Goal: Task Accomplishment & Management: Complete application form

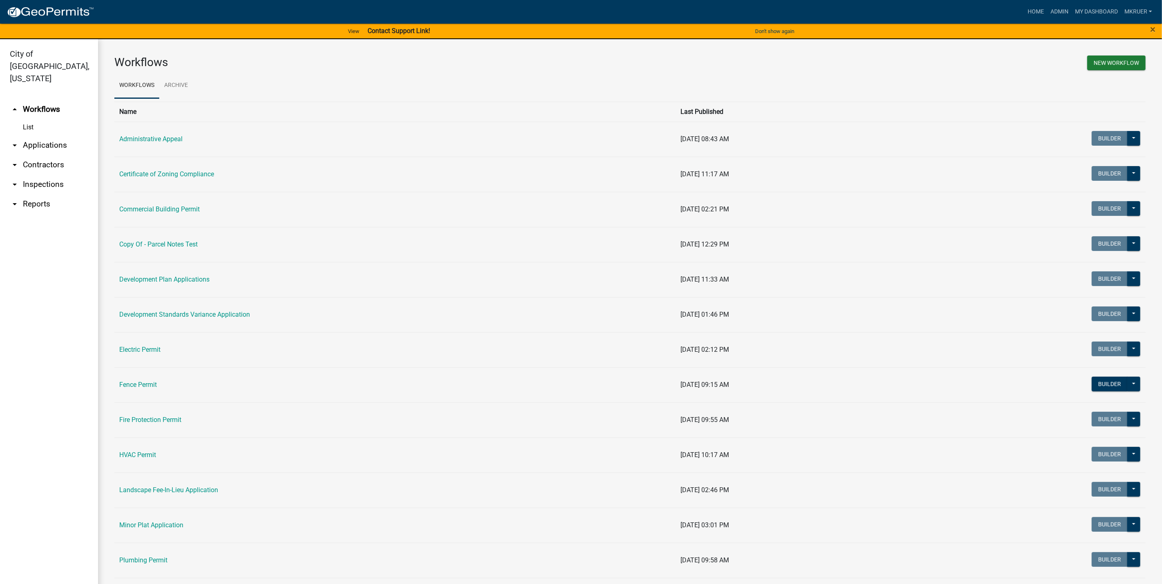
click at [35, 175] on link "arrow_drop_down Inspections" at bounding box center [49, 185] width 98 height 20
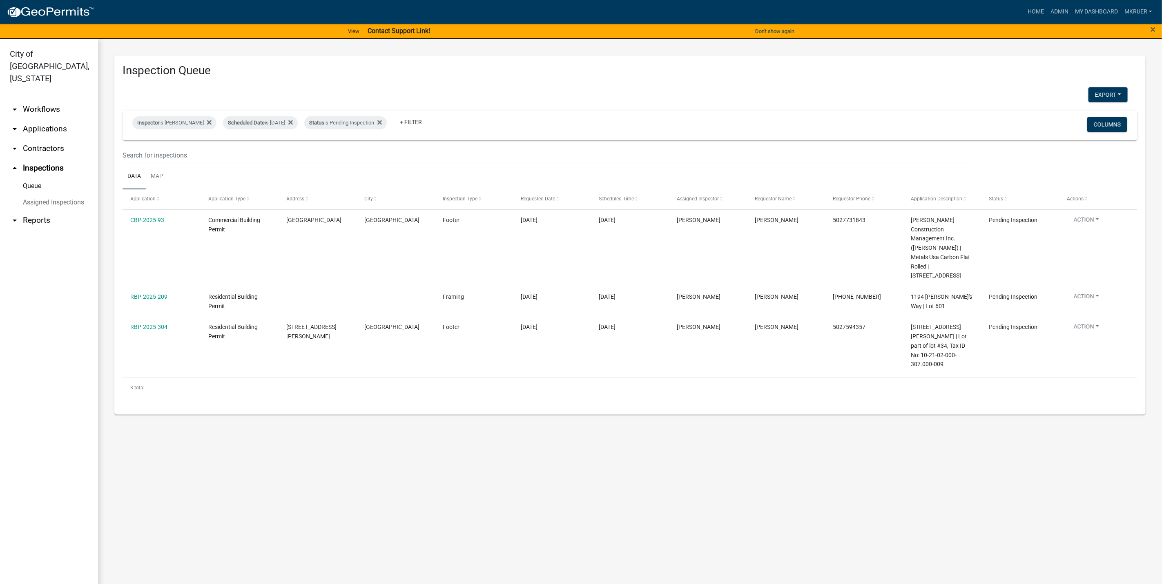
click at [46, 100] on link "arrow_drop_down Workflows" at bounding box center [49, 110] width 98 height 20
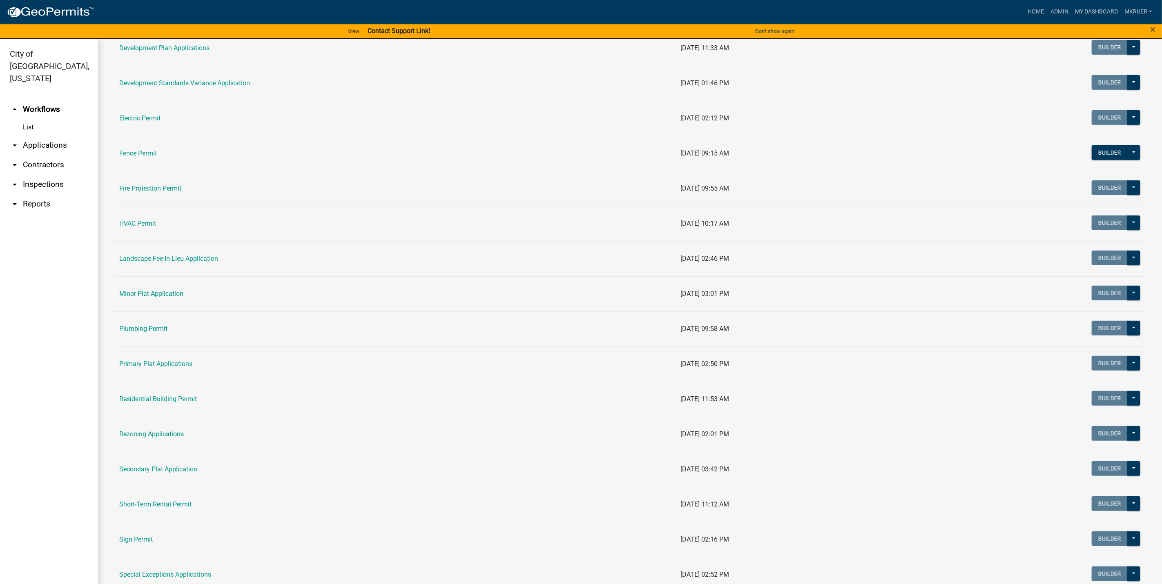
scroll to position [245, 0]
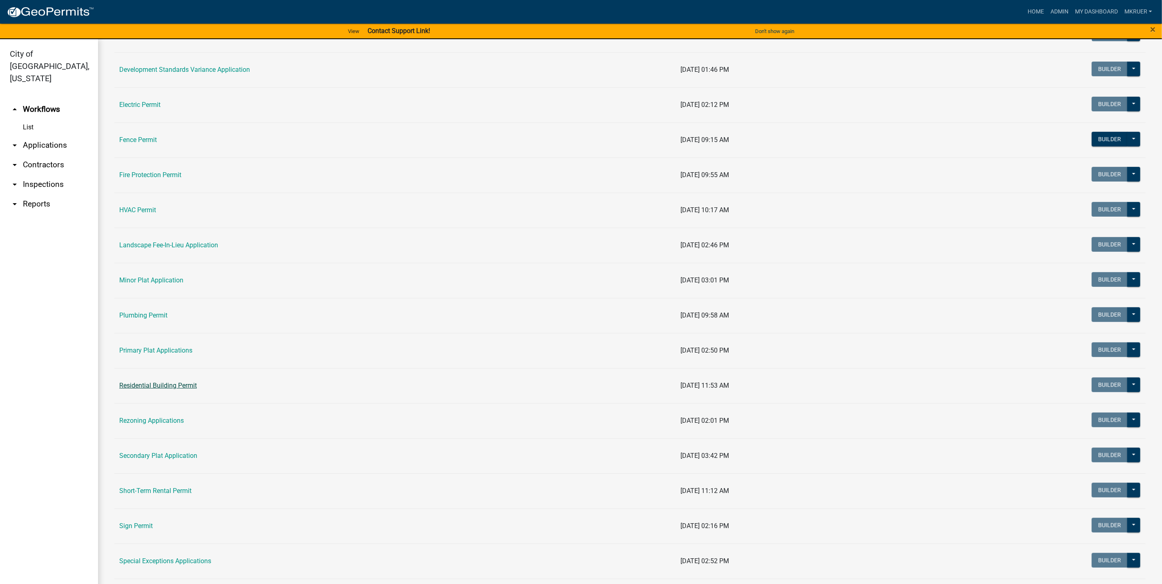
click at [151, 386] on link "Residential Building Permit" at bounding box center [158, 386] width 78 height 8
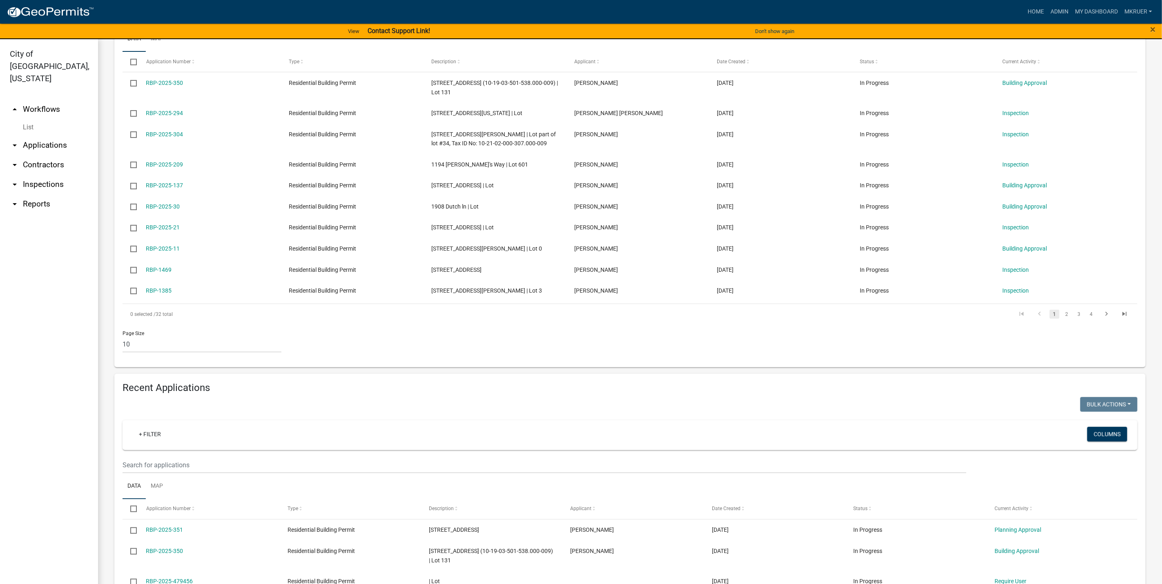
scroll to position [245, 0]
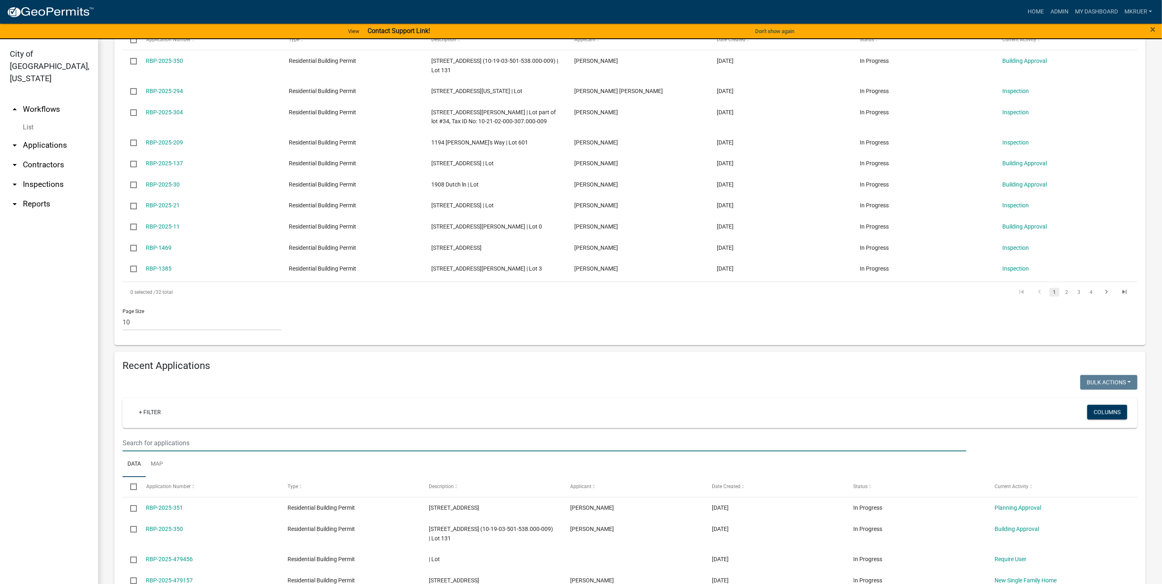
click at [175, 449] on input "text" at bounding box center [543, 443] width 843 height 17
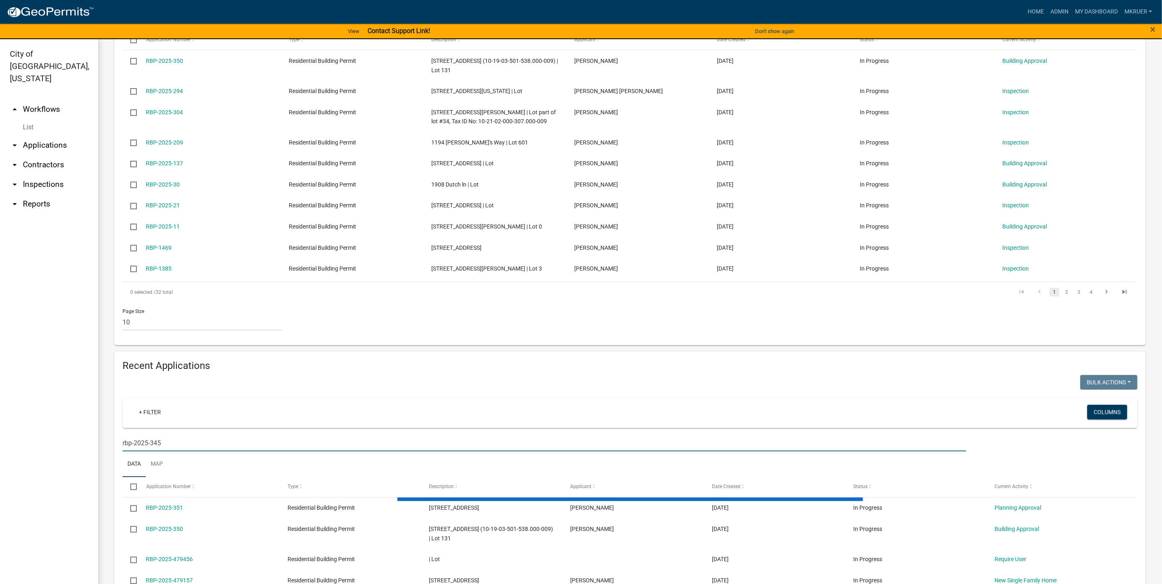
scroll to position [236, 0]
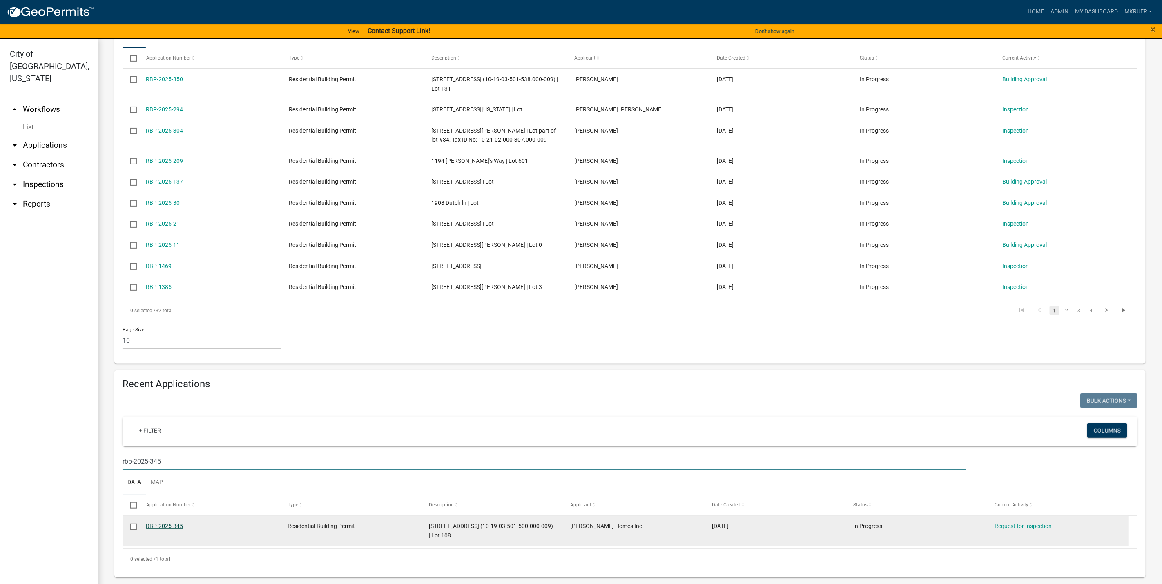
type input "rbp-2025-345"
click at [160, 527] on link "RBP-2025-345" at bounding box center [164, 526] width 37 height 7
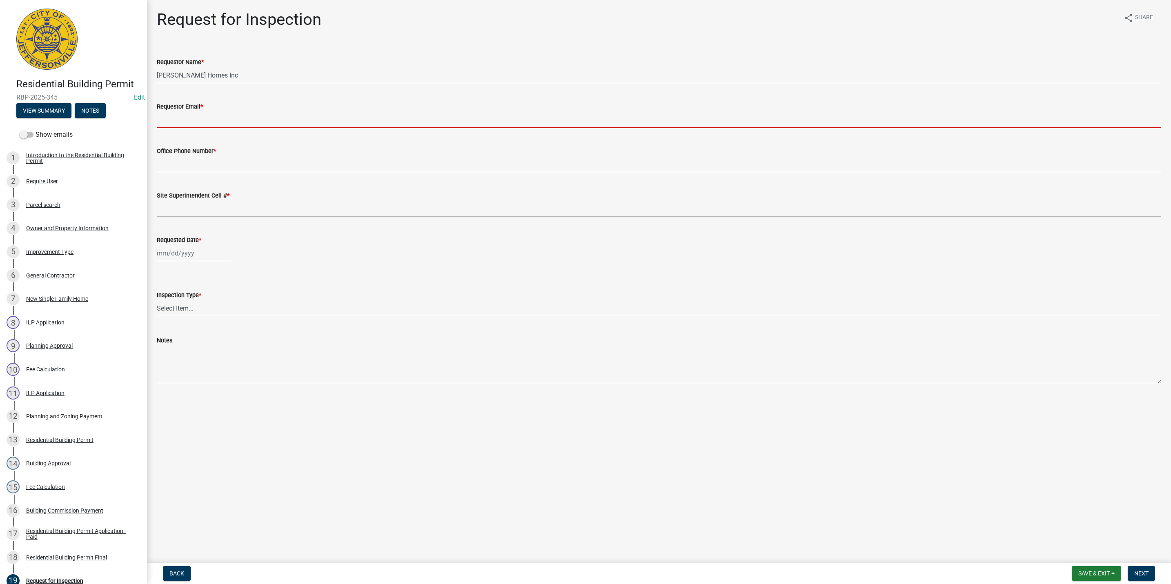
click at [171, 117] on input "Requestor Email *" at bounding box center [659, 119] width 1004 height 17
type input "mkruer@cityofjeff.net"
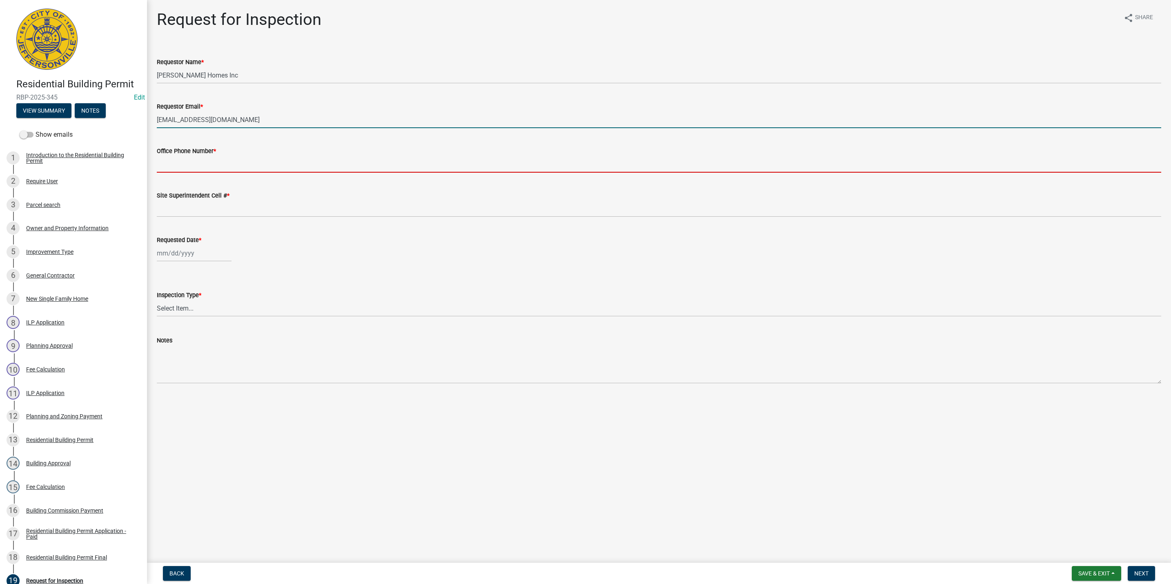
type input "5027731843"
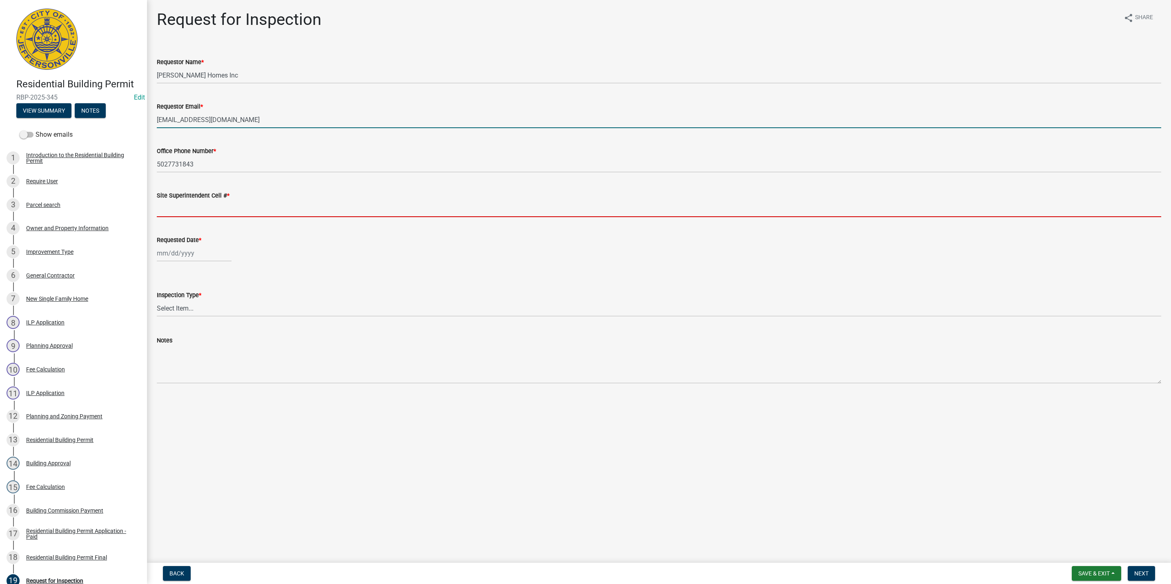
type input "5027731843"
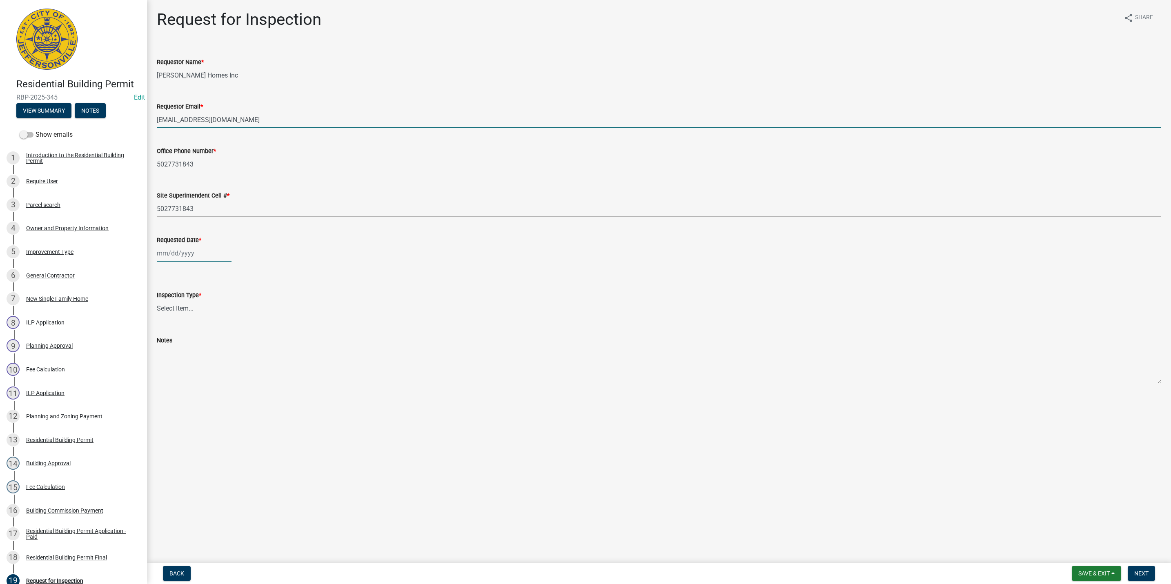
type input "09/19/2025"
select select "9"
select select "2025"
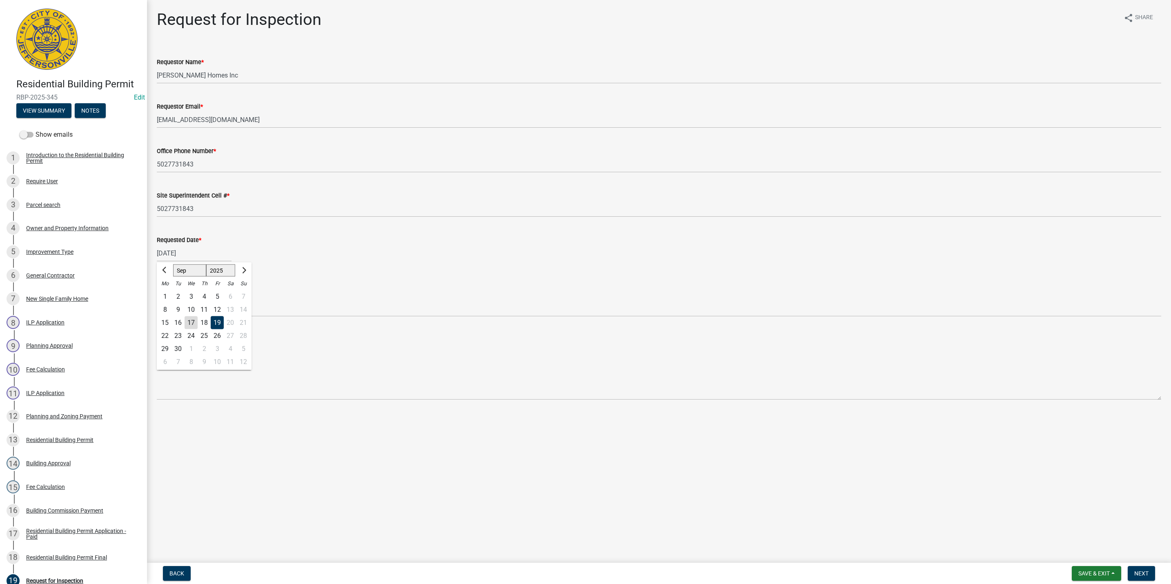
click at [193, 320] on div "17" at bounding box center [191, 322] width 13 height 13
type input "[DATE]"
click at [179, 309] on select "Select Item... Footer Foundation Framing Final" at bounding box center [659, 308] width 1004 height 17
click at [157, 300] on select "Select Item... Footer Foundation Framing Final" at bounding box center [659, 308] width 1004 height 17
select select "5905b6c6-73a3-4561-9a25-e231032c58c8"
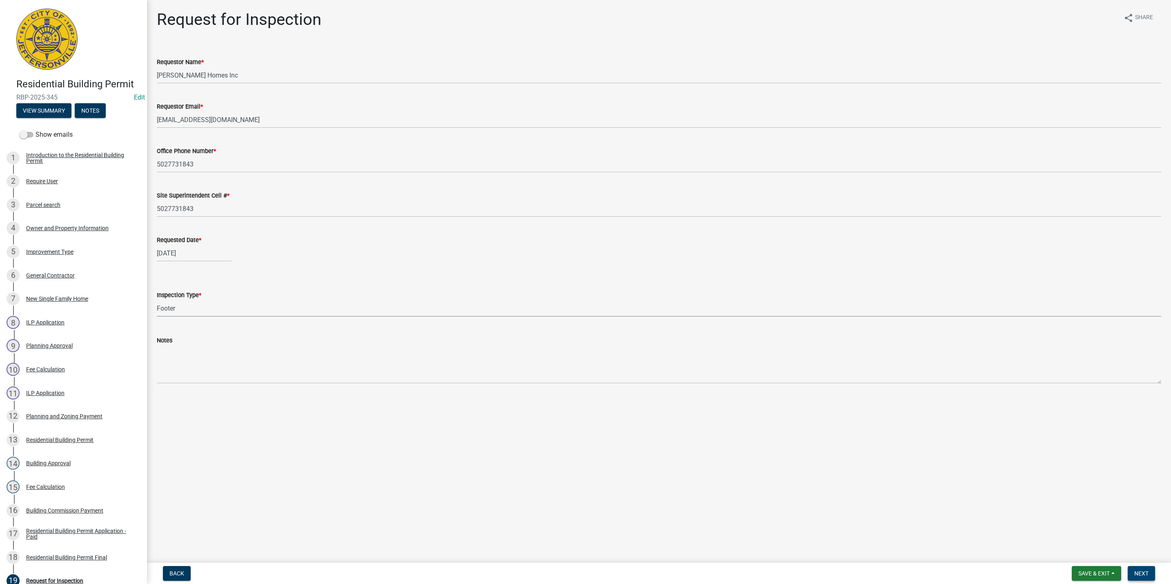
click at [1143, 576] on span "Next" at bounding box center [1141, 573] width 14 height 7
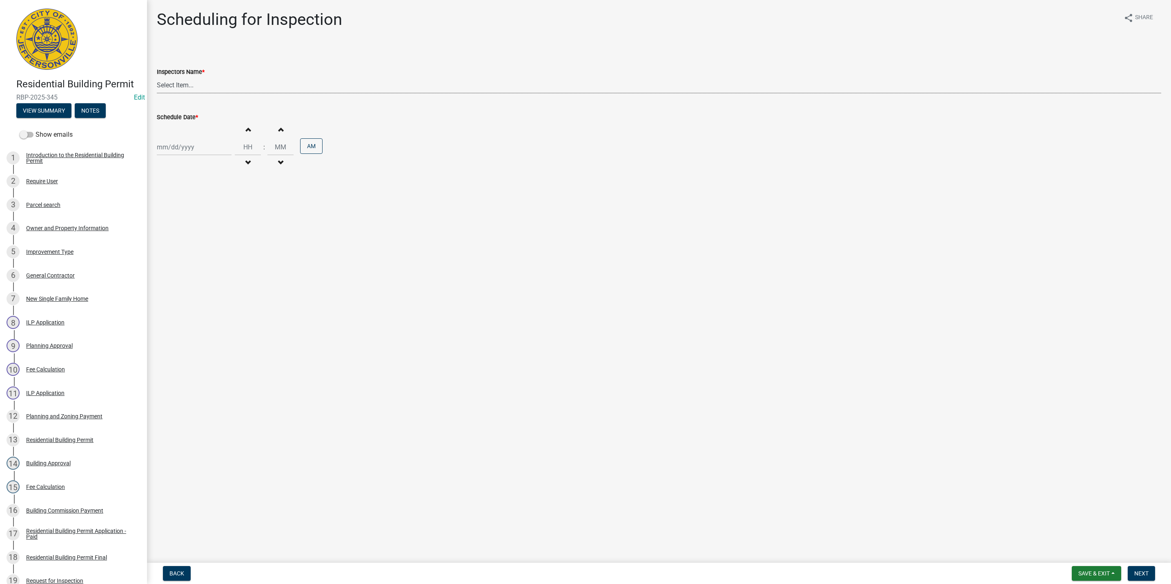
click at [174, 82] on select "Select Item... jramsey (Jeremy Ramsey) MaryFrey (Mary Frey) mkruer (Mike Kruer)…" at bounding box center [659, 85] width 1004 height 17
select select "fdb3bcc6-ce93-4663-8a18-5c08884dd177"
click at [157, 77] on select "Select Item... jramsey (Jeremy Ramsey) MaryFrey (Mary Frey) mkruer (Mike Kruer)…" at bounding box center [659, 85] width 1004 height 17
click at [175, 152] on div at bounding box center [194, 147] width 75 height 17
select select "9"
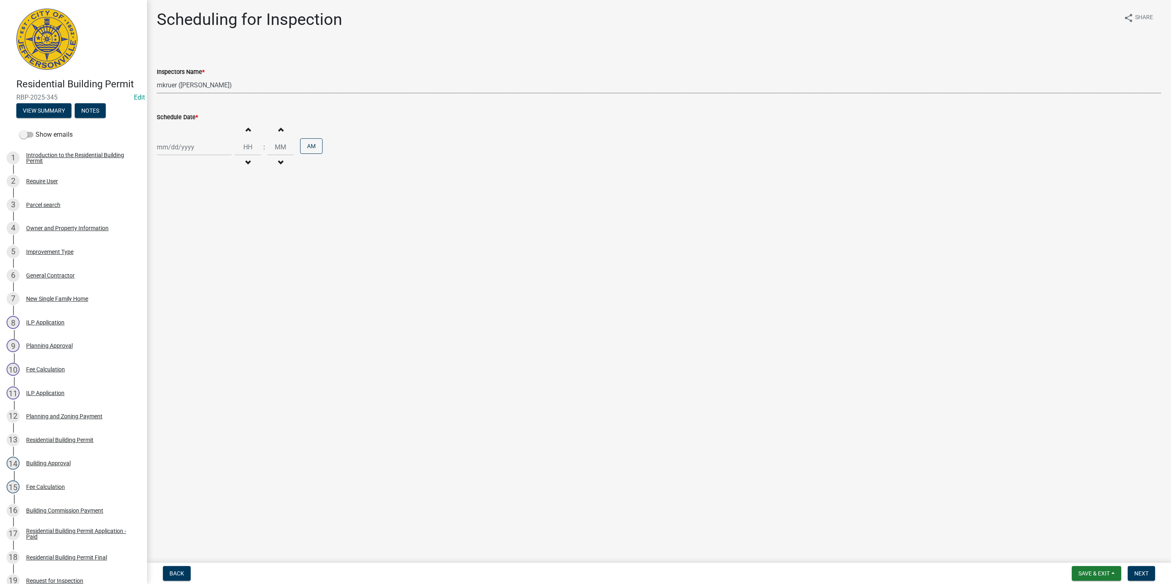
select select "2025"
click at [191, 218] on div "17" at bounding box center [191, 217] width 13 height 13
type input "[DATE]"
click at [246, 128] on span "button" at bounding box center [248, 129] width 4 height 7
type input "01"
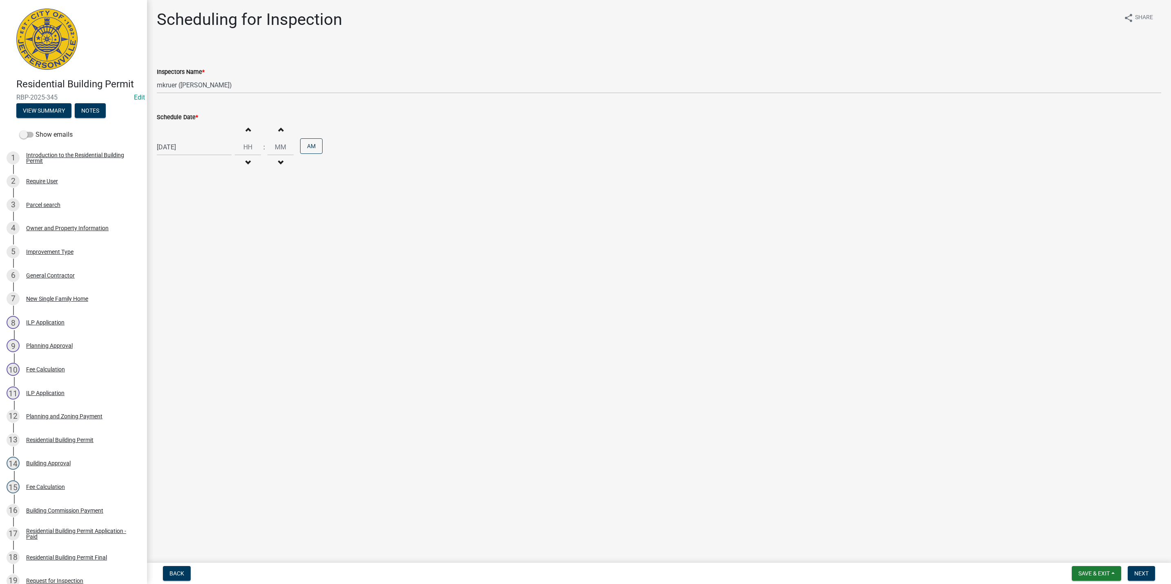
type input "00"
click at [246, 128] on span "button" at bounding box center [248, 129] width 4 height 7
type input "02"
click at [277, 148] on input "00" at bounding box center [280, 147] width 26 height 17
type input "30"
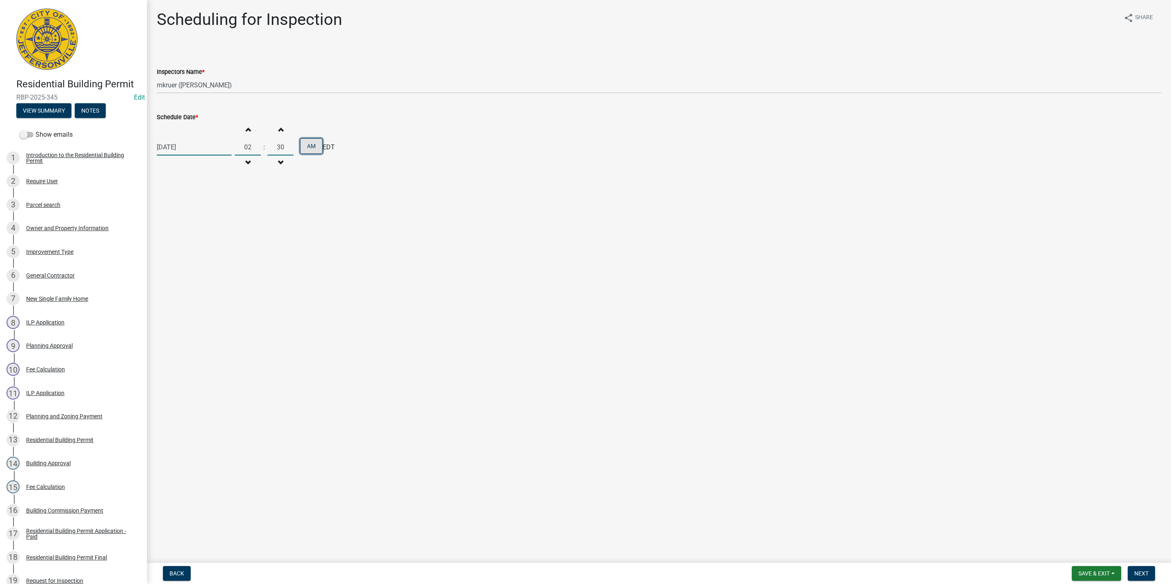
click at [305, 146] on button "AM" at bounding box center [311, 146] width 22 height 16
click at [1139, 571] on span "Next" at bounding box center [1141, 573] width 14 height 7
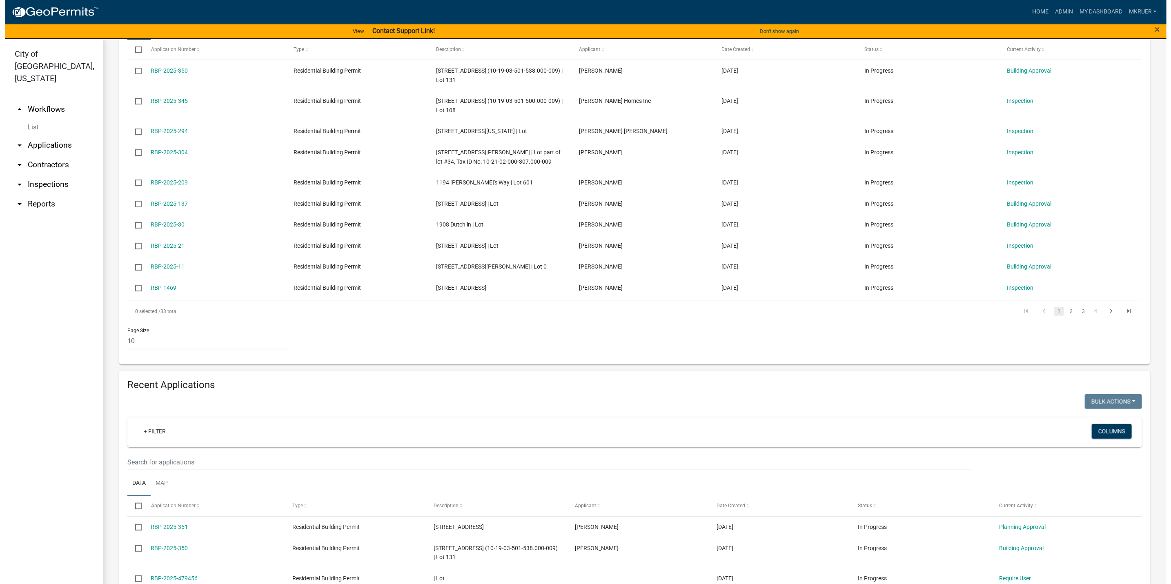
scroll to position [245, 0]
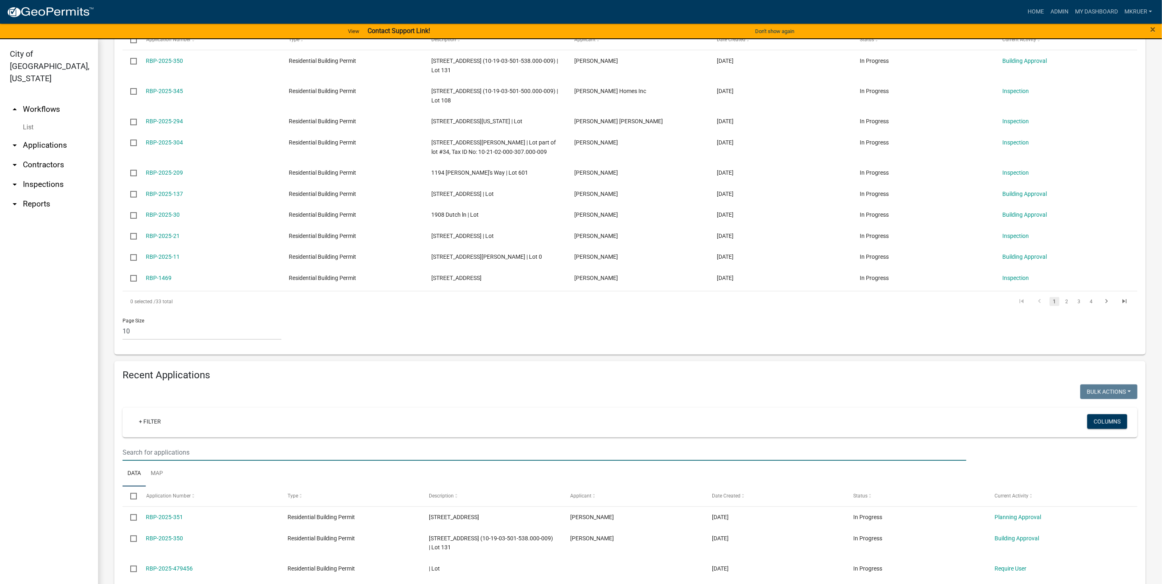
click at [143, 461] on input "text" at bounding box center [543, 452] width 843 height 17
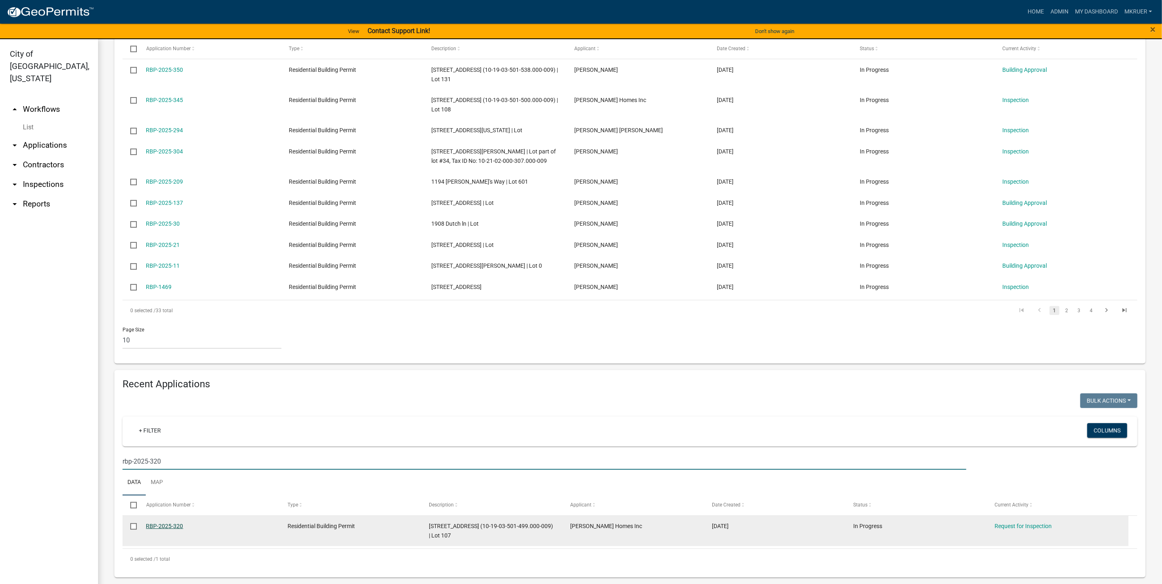
type input "rbp-2025-320"
click at [157, 524] on link "RBP-2025-320" at bounding box center [164, 526] width 37 height 7
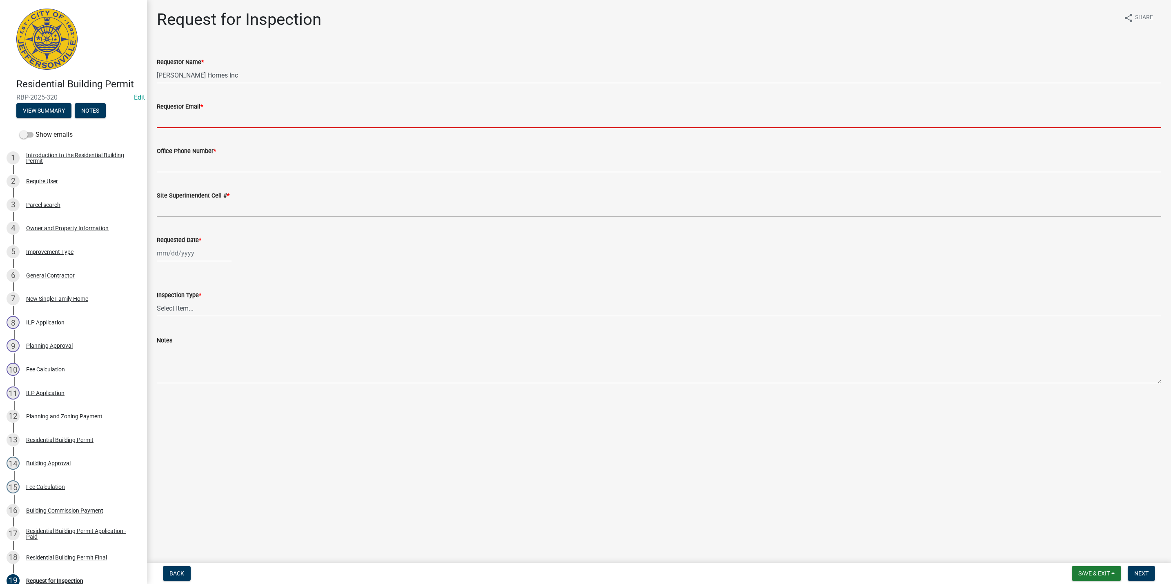
click at [184, 113] on input "Requestor Email *" at bounding box center [659, 119] width 1004 height 17
type input "mkruer@cityofjeff.net"
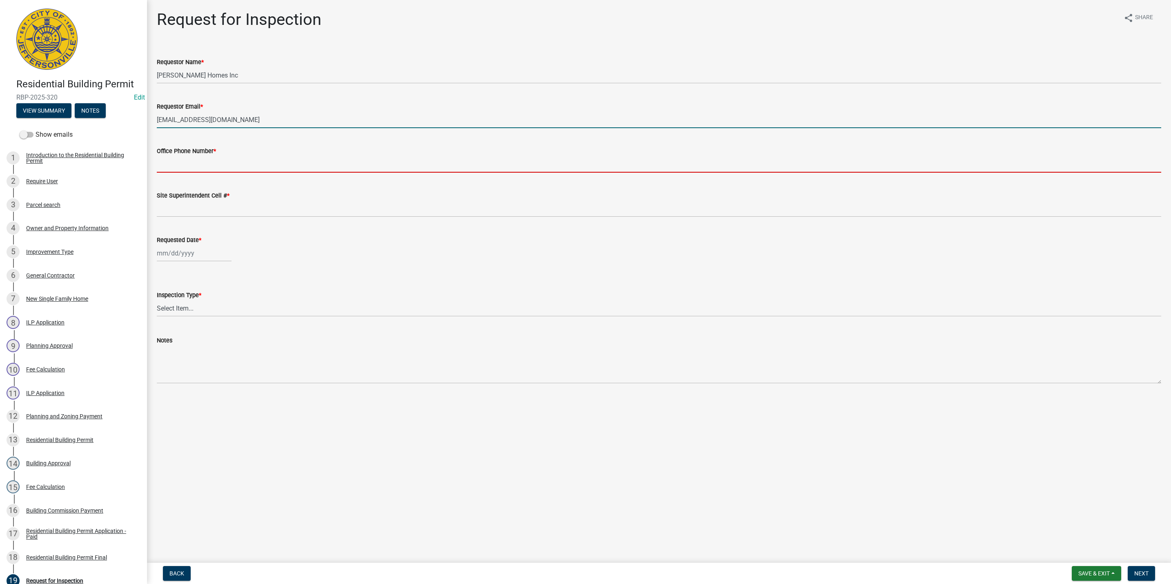
type input "5027731843"
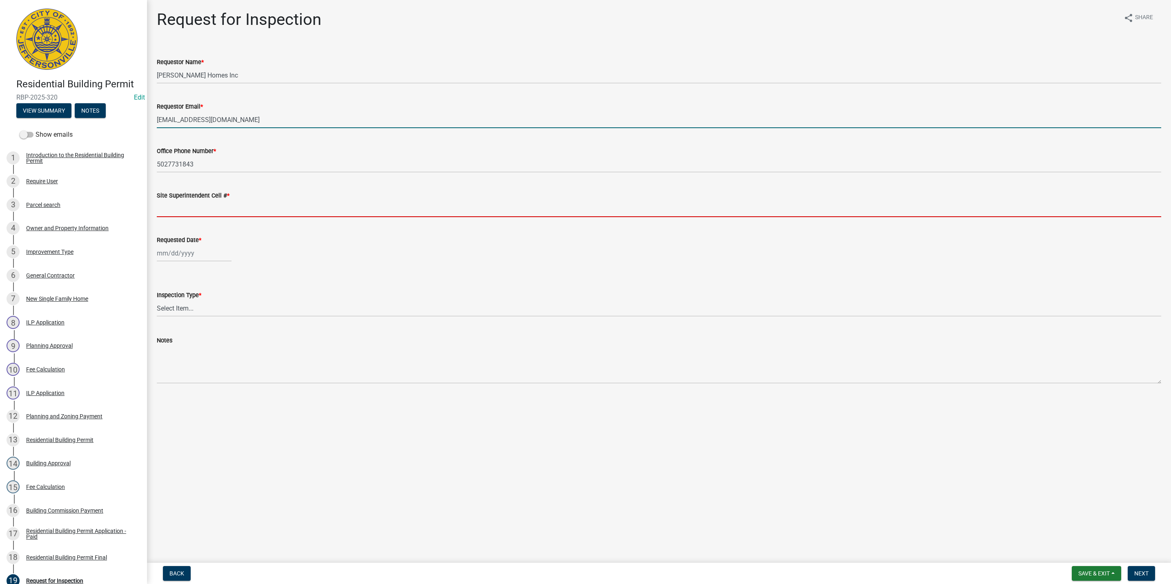
type input "5027731843"
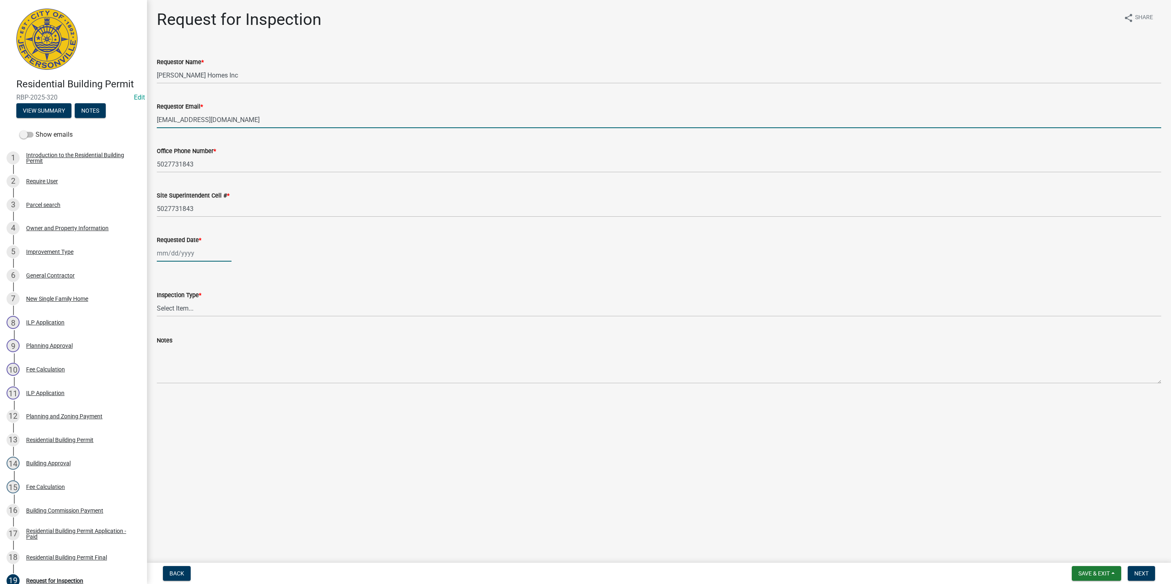
type input "[DATE]"
select select "9"
select select "2025"
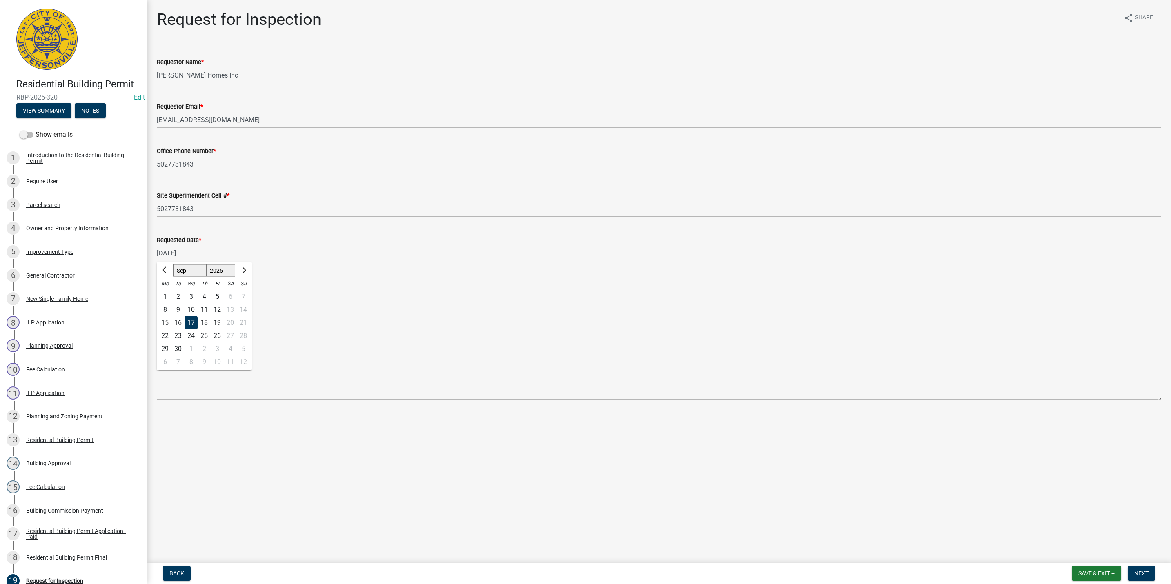
click at [189, 320] on div "17" at bounding box center [191, 322] width 13 height 13
click at [179, 305] on select "Select Item... Footer Foundation Framing Final" at bounding box center [659, 308] width 1004 height 17
click at [157, 300] on select "Select Item... Footer Foundation Framing Final" at bounding box center [659, 308] width 1004 height 17
select select "5905b6c6-73a3-4561-9a25-e231032c58c8"
click at [1142, 573] on span "Next" at bounding box center [1141, 573] width 14 height 7
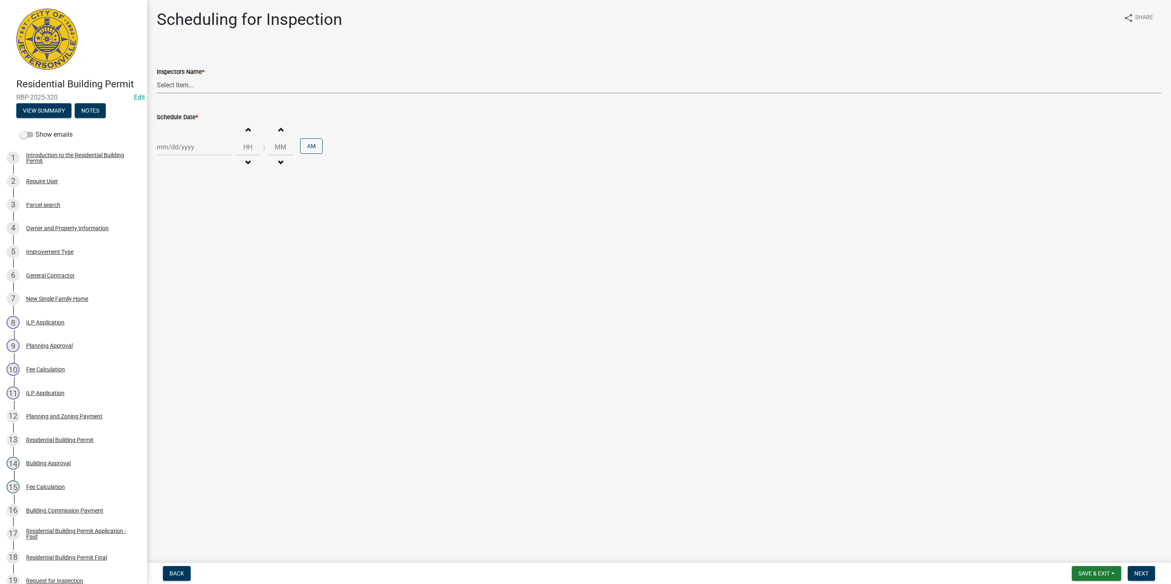
click at [189, 85] on select "Select Item... jramsey (Jeremy Ramsey) MaryFrey (Mary Frey) mkruer (Mike Kruer)…" at bounding box center [659, 85] width 1004 height 17
select select "fdb3bcc6-ce93-4663-8a18-5c08884dd177"
click at [157, 77] on select "Select Item... jramsey (Jeremy Ramsey) MaryFrey (Mary Frey) mkruer (Mike Kruer)…" at bounding box center [659, 85] width 1004 height 17
select select "9"
select select "2025"
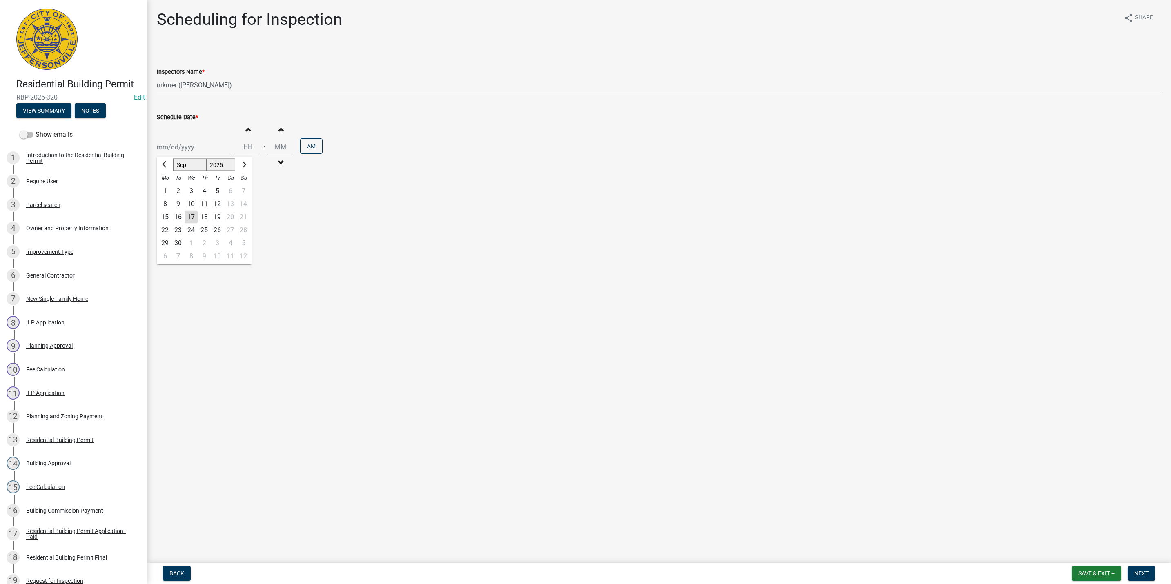
click at [184, 148] on div "Jan Feb Mar Apr May Jun Jul Aug Sep Oct Nov Dec 1525 1526 1527 1528 1529 1530 1…" at bounding box center [194, 147] width 75 height 17
click at [191, 217] on div "17" at bounding box center [191, 217] width 13 height 13
type input "[DATE]"
click at [246, 130] on span "button" at bounding box center [248, 129] width 4 height 7
type input "01"
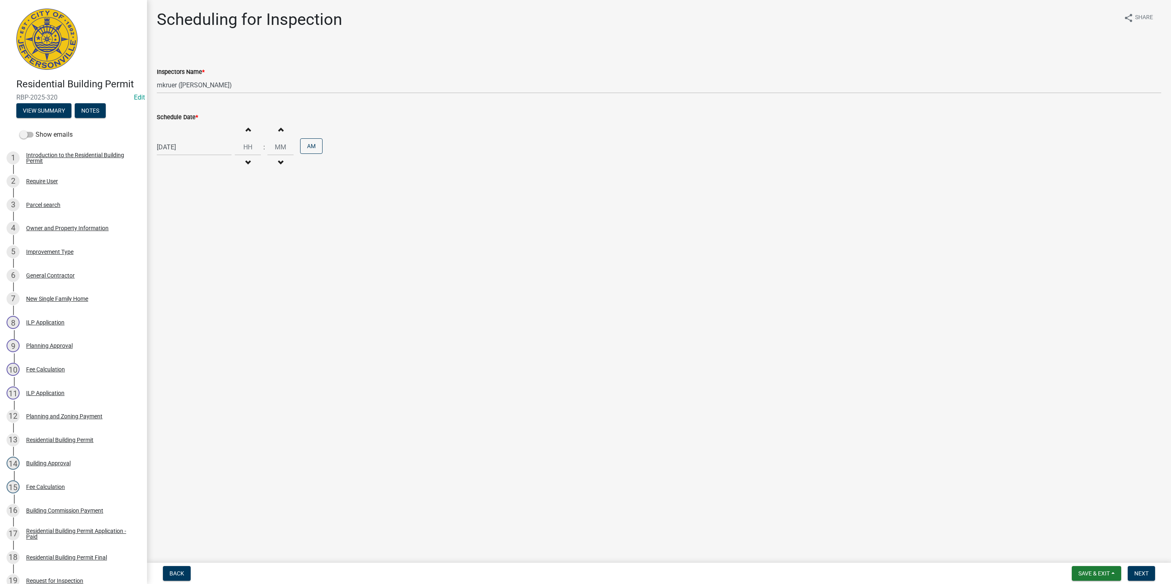
type input "00"
click at [246, 130] on span "button" at bounding box center [248, 129] width 4 height 7
type input "02"
click at [282, 146] on input "00" at bounding box center [280, 147] width 26 height 17
type input "0"
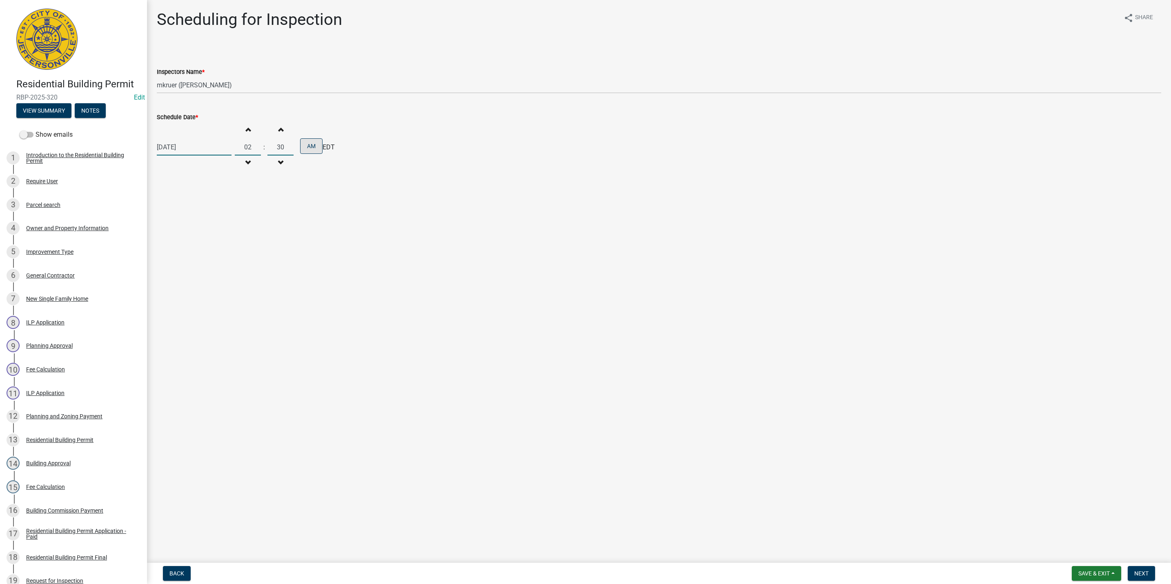
type input "30"
click at [307, 149] on button "AM" at bounding box center [311, 146] width 22 height 16
click at [1138, 574] on span "Next" at bounding box center [1141, 573] width 14 height 7
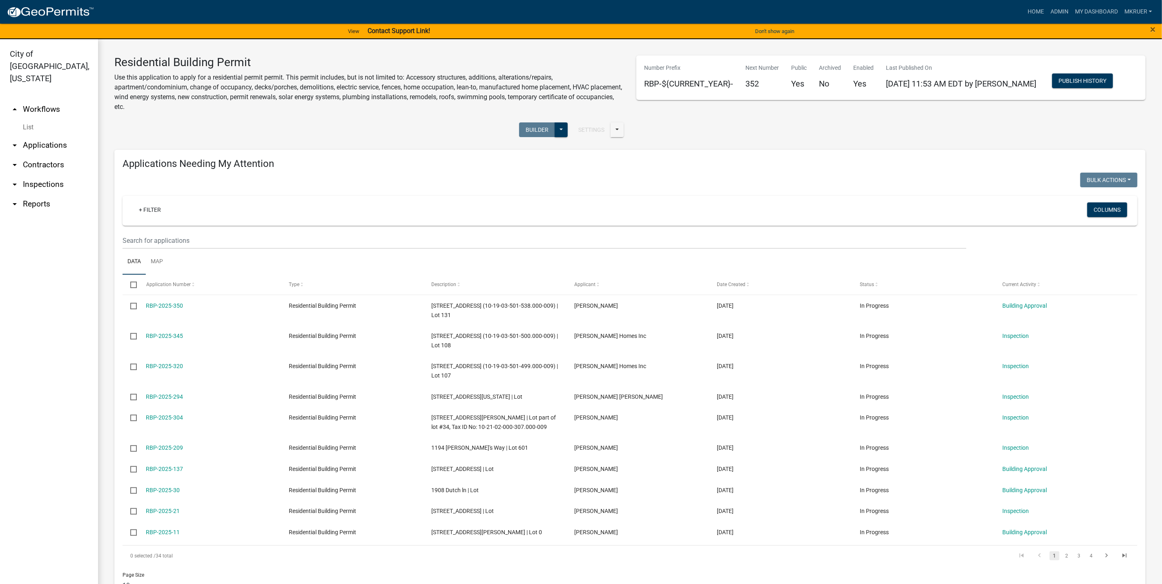
click at [42, 175] on link "arrow_drop_down Inspections" at bounding box center [49, 185] width 98 height 20
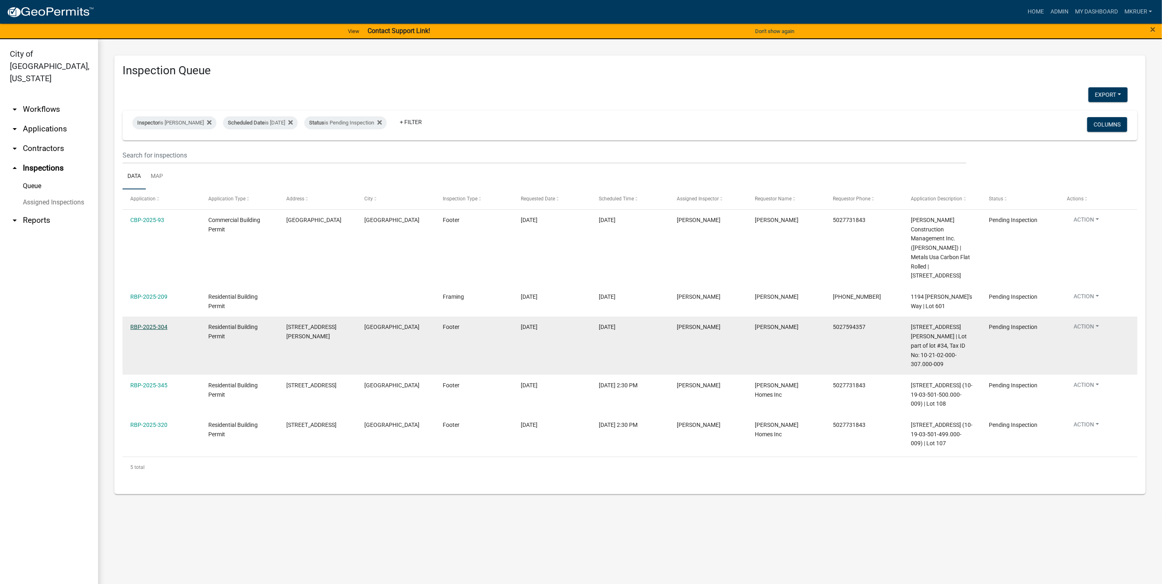
click at [145, 324] on link "RBP-2025-304" at bounding box center [148, 327] width 37 height 7
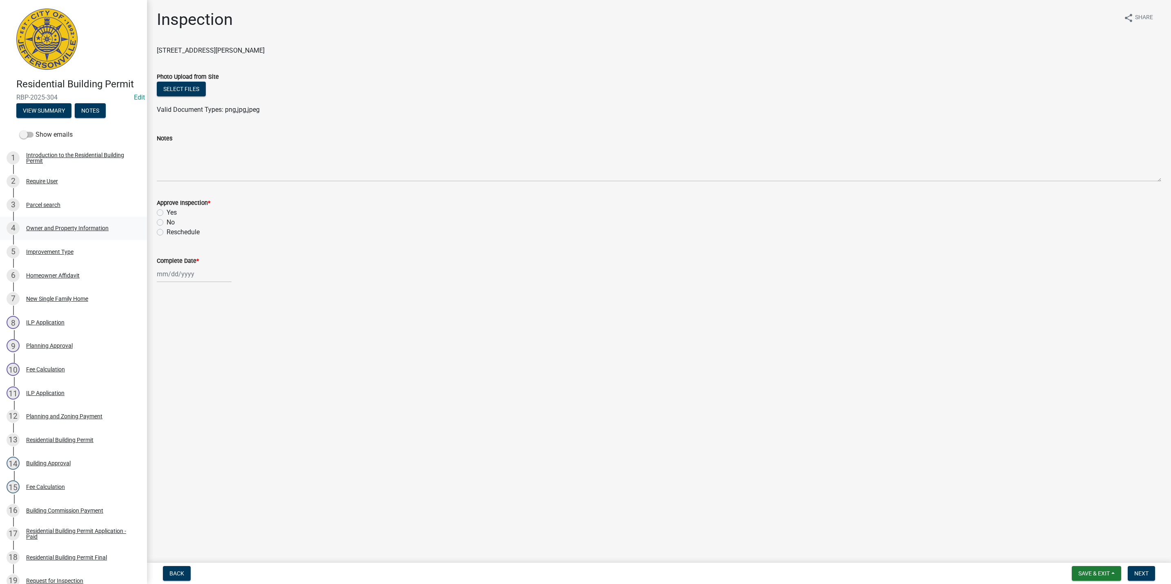
click at [62, 231] on div "Owner and Property Information" at bounding box center [67, 228] width 82 height 6
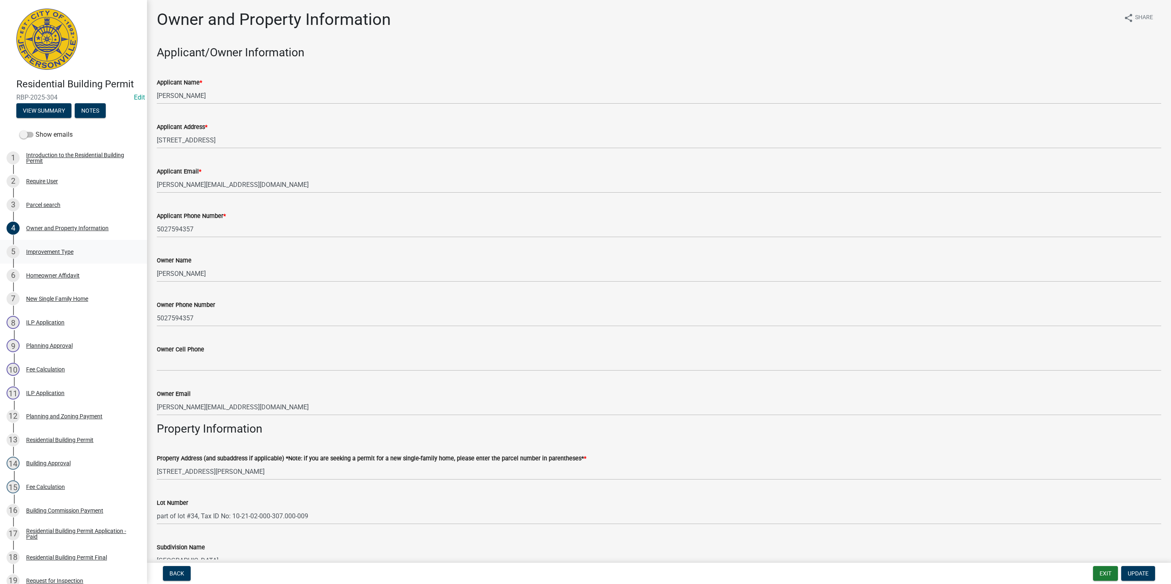
click at [53, 255] on div "Improvement Type" at bounding box center [49, 252] width 47 height 6
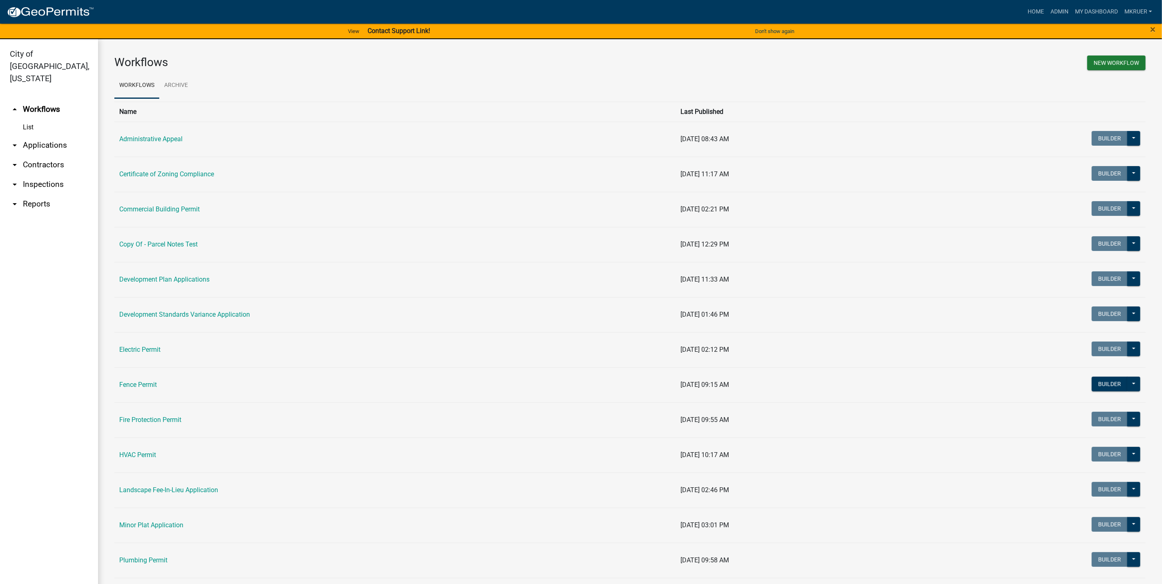
click at [42, 175] on link "arrow_drop_down Inspections" at bounding box center [49, 185] width 98 height 20
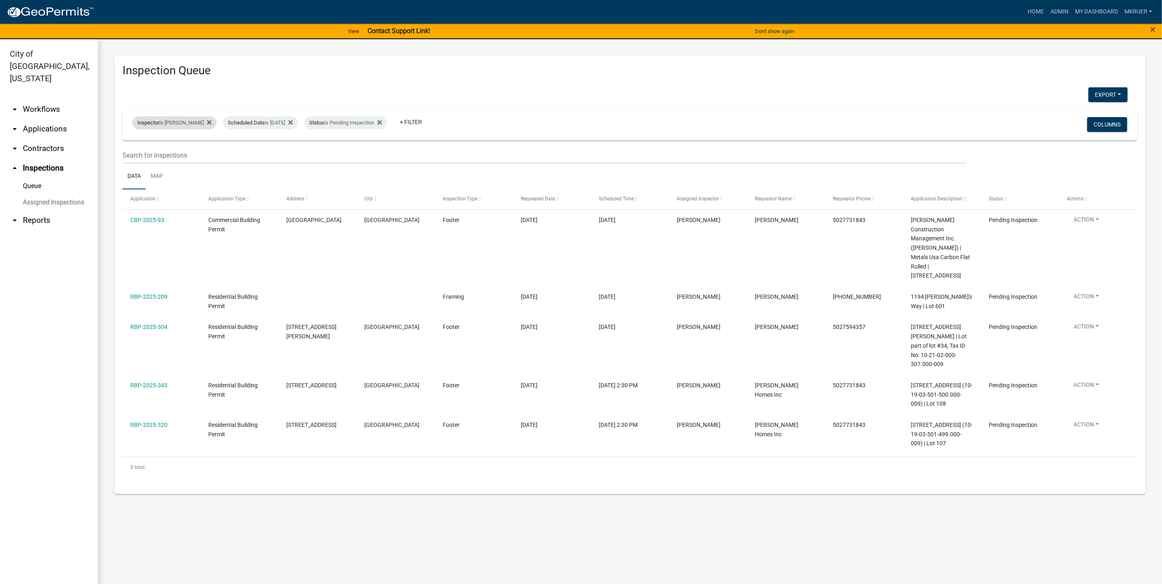
click at [178, 120] on div "Inspector is [PERSON_NAME]" at bounding box center [174, 122] width 84 height 13
click at [145, 162] on select "Select an option None [PERSON_NAME] [PERSON_NAME] [PERSON_NAME] [PERSON_NAME] […" at bounding box center [168, 162] width 82 height 17
click at [134, 154] on select "Select an option None [PERSON_NAME] [PERSON_NAME] [PERSON_NAME] [PERSON_NAME] […" at bounding box center [168, 162] width 82 height 17
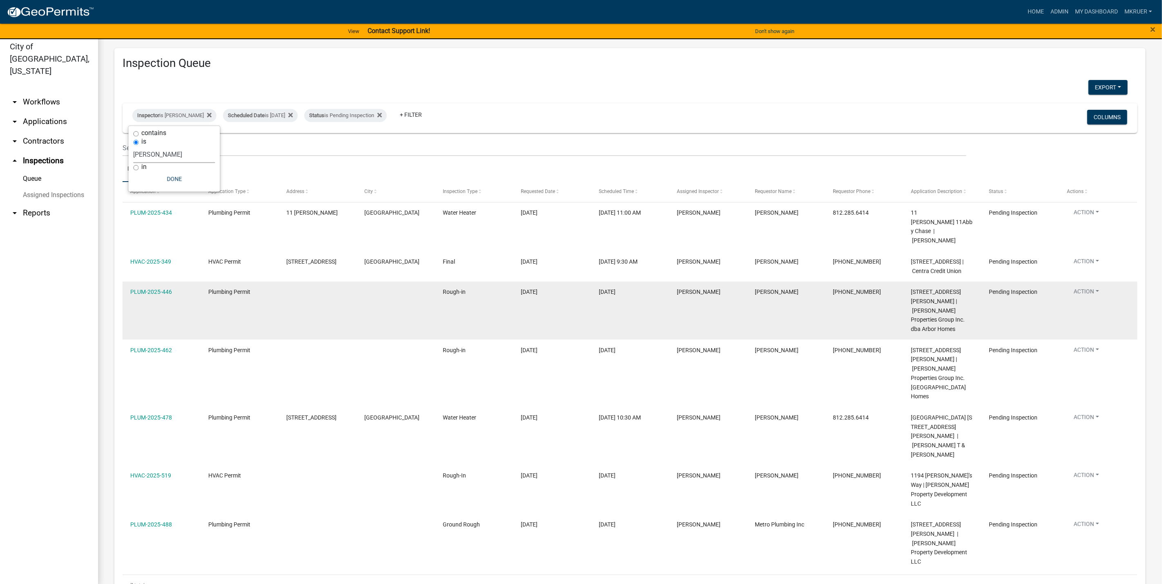
scroll to position [10, 0]
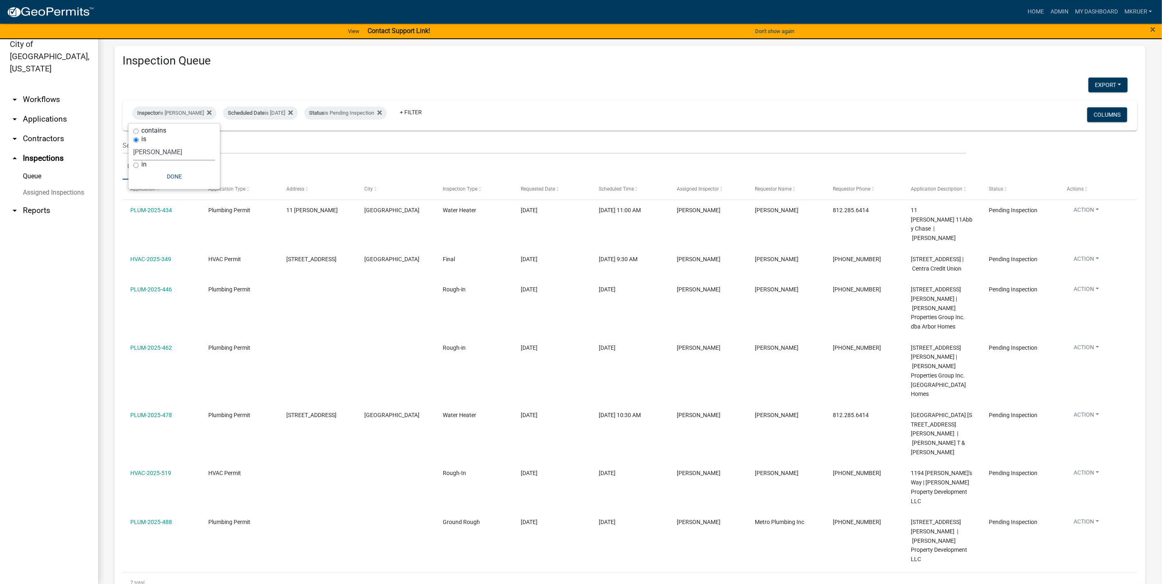
click at [158, 152] on select "Select an option None [PERSON_NAME] [PERSON_NAME] [PERSON_NAME] [PERSON_NAME] […" at bounding box center [175, 152] width 82 height 17
click at [134, 144] on select "Select an option None [PERSON_NAME] [PERSON_NAME] [PERSON_NAME] [PERSON_NAME] […" at bounding box center [175, 152] width 82 height 17
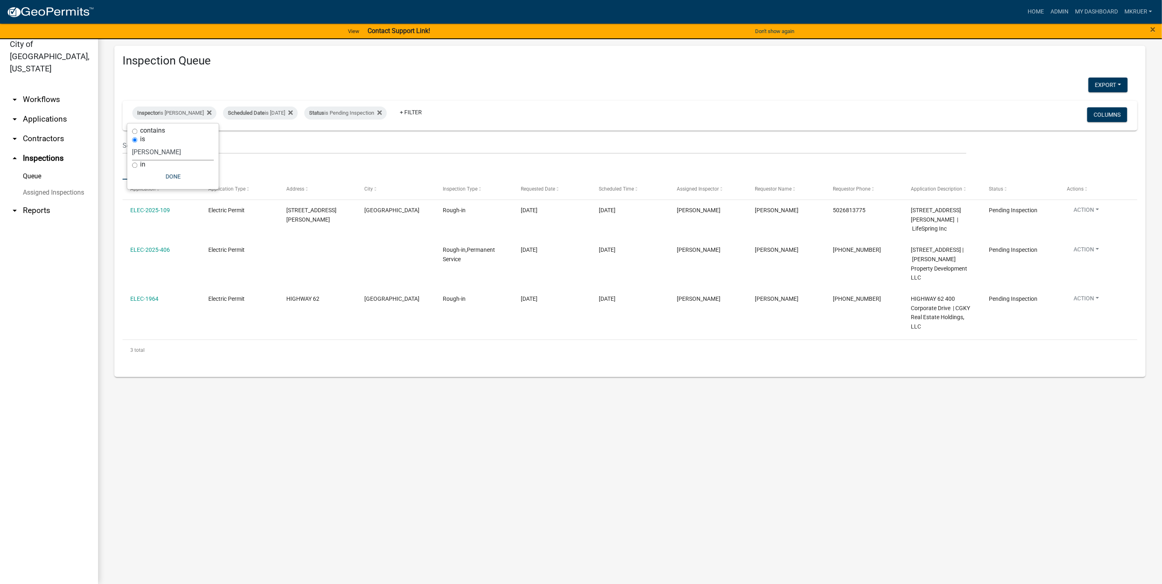
click at [160, 152] on select "Select an option None [PERSON_NAME] [PERSON_NAME] [PERSON_NAME] [PERSON_NAME] […" at bounding box center [173, 152] width 82 height 17
select select "fdb3bcc6-ce93-4663-8a18-5c08884dd177"
click at [132, 144] on select "Select an option None [PERSON_NAME] [PERSON_NAME] [PERSON_NAME] [PERSON_NAME] […" at bounding box center [173, 152] width 82 height 17
